Goal: Information Seeking & Learning: Understand process/instructions

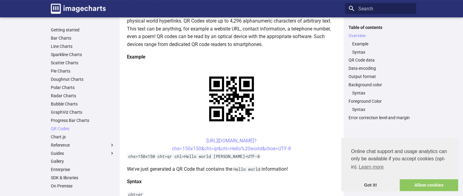
scroll to position [90, 0]
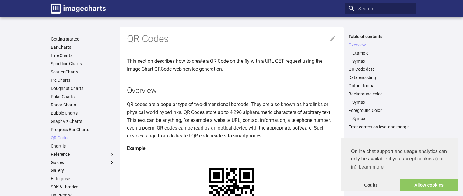
scroll to position [89, 0]
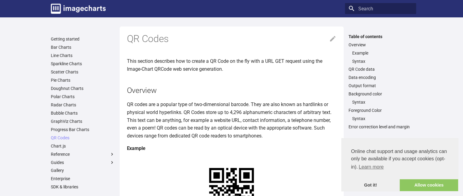
drag, startPoint x: 194, startPoint y: 173, endPoint x: 230, endPoint y: 182, distance: 37.2
copy link "[URL][DOMAIN_NAME]? chs=150x150&cht=qr&chl="
click at [397, 71] on link "QR Code data" at bounding box center [380, 68] width 64 height 5
